Goal: Task Accomplishment & Management: Complete application form

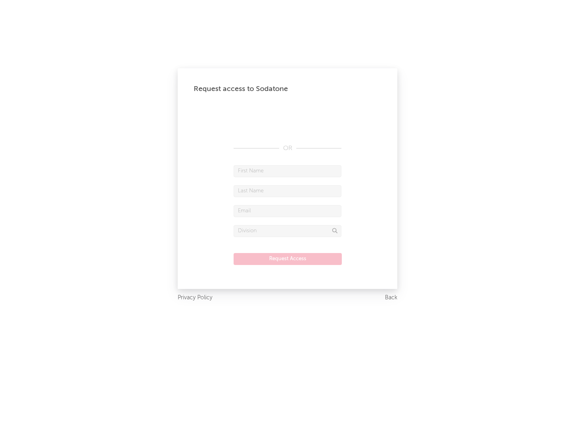
click at [287, 171] on input "text" at bounding box center [287, 171] width 108 height 12
type input "[PERSON_NAME]"
click at [287, 191] on input "text" at bounding box center [287, 191] width 108 height 12
type input "[PERSON_NAME]"
click at [287, 211] on input "text" at bounding box center [287, 211] width 108 height 12
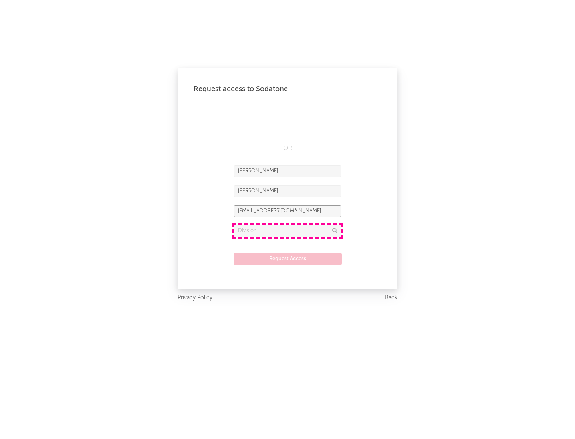
type input "[EMAIL_ADDRESS][DOMAIN_NAME]"
click at [287, 231] on input "text" at bounding box center [287, 231] width 108 height 12
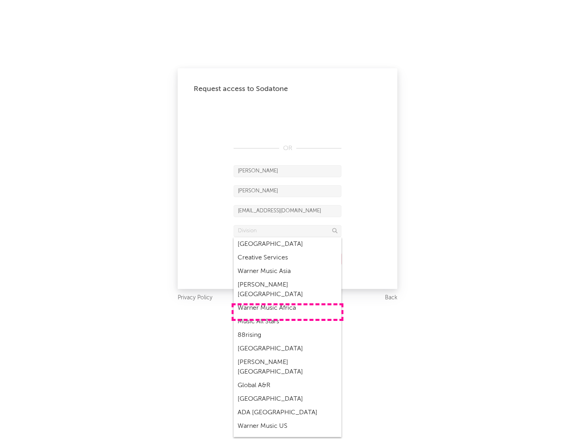
click at [287, 315] on div "Music All Stars" at bounding box center [287, 322] width 108 height 14
type input "Music All Stars"
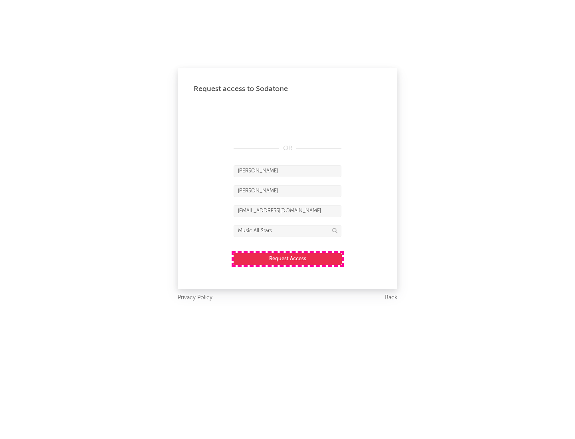
click at [287, 259] on button "Request Access" at bounding box center [287, 259] width 108 height 12
